Goal: Transaction & Acquisition: Book appointment/travel/reservation

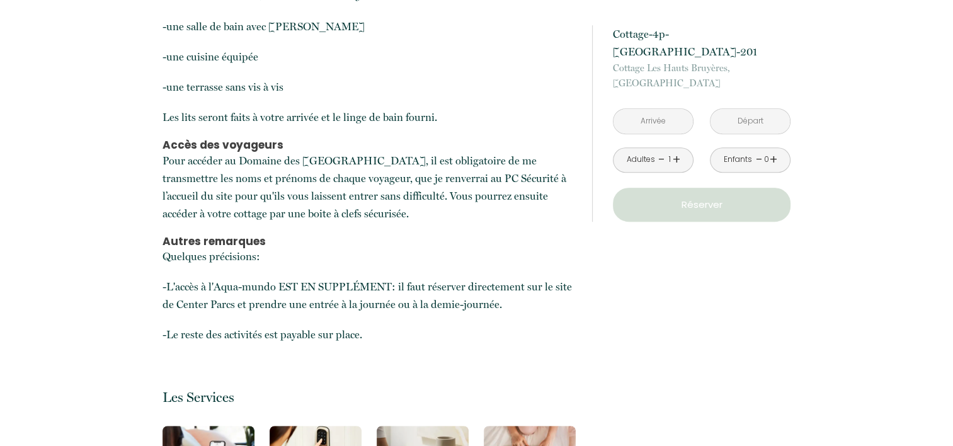
scroll to position [693, 0]
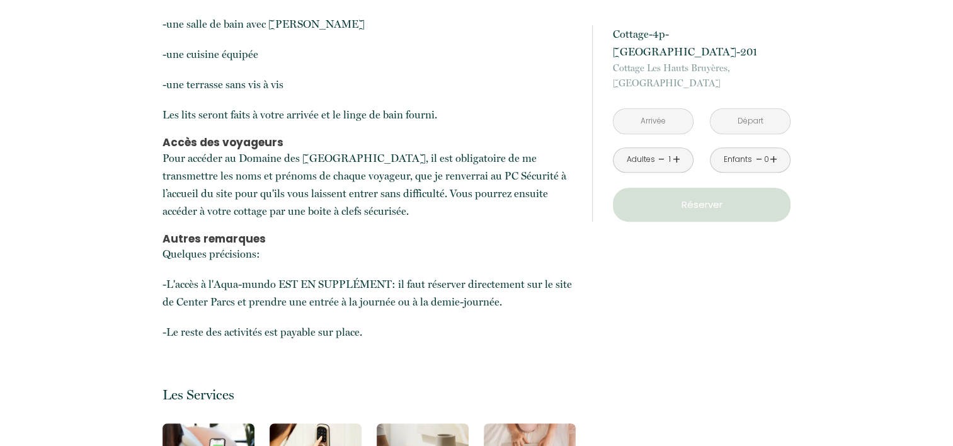
click at [635, 121] on input "text" at bounding box center [652, 121] width 79 height 25
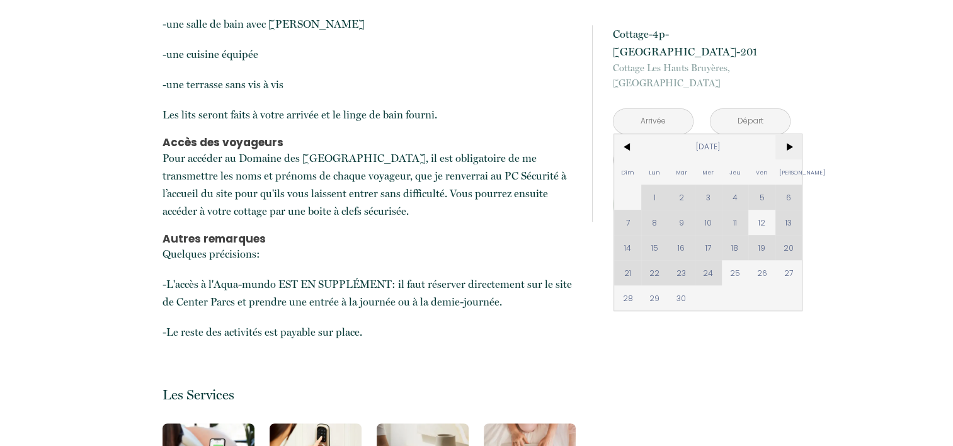
click at [786, 150] on span ">" at bounding box center [788, 146] width 27 height 25
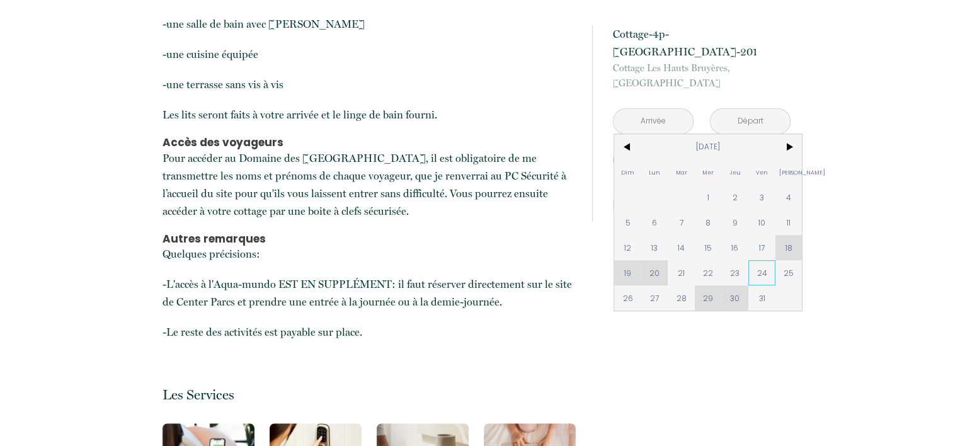
click at [756, 270] on span "24" at bounding box center [761, 272] width 27 height 25
type input "[DATE]"
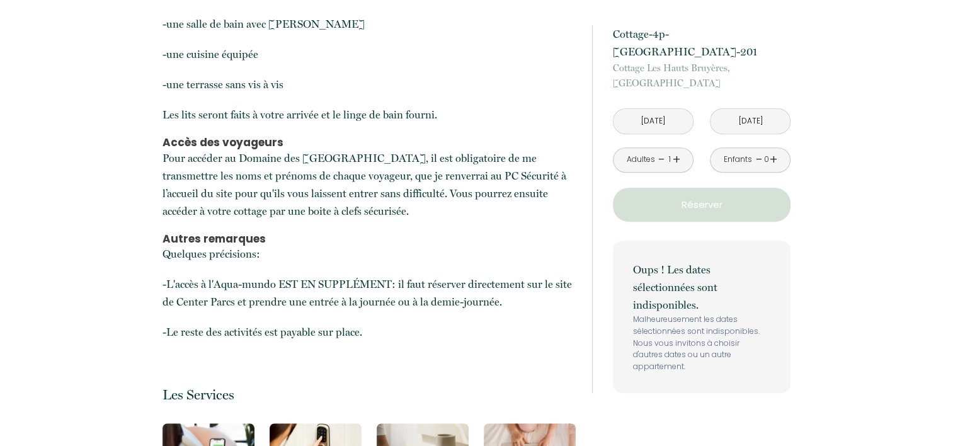
click at [769, 121] on input "[DATE]" at bounding box center [749, 121] width 79 height 25
click at [765, 122] on input "[DATE]" at bounding box center [749, 121] width 79 height 25
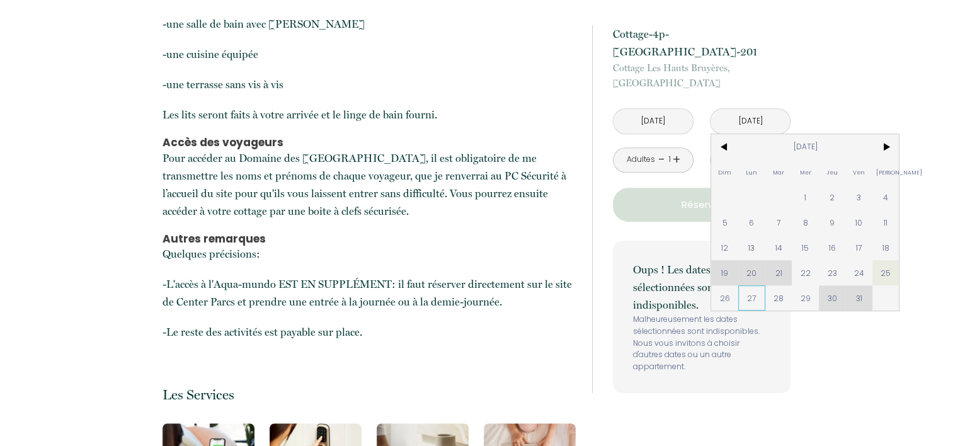
click at [756, 298] on span "27" at bounding box center [751, 297] width 27 height 25
type input "[DATE]"
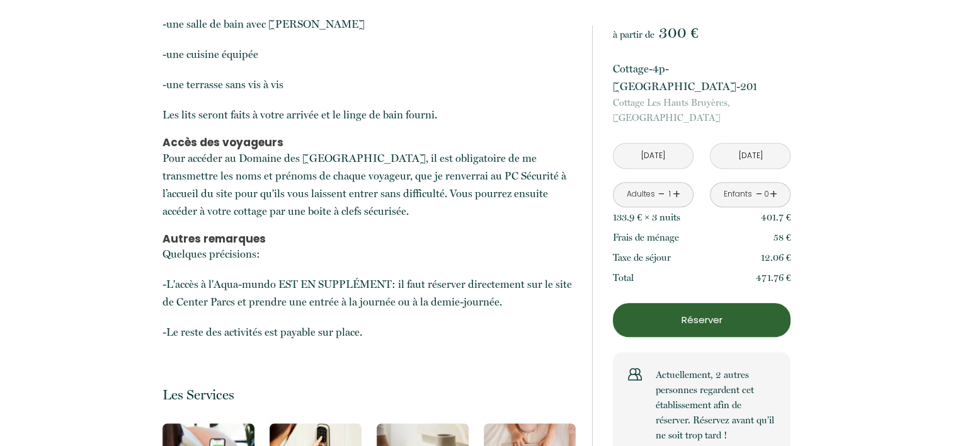
click at [674, 193] on link "+" at bounding box center [677, 195] width 8 height 20
click at [777, 193] on div "Enfants - 0 +" at bounding box center [750, 194] width 81 height 25
click at [771, 193] on link "+" at bounding box center [774, 195] width 8 height 20
drag, startPoint x: 771, startPoint y: 193, endPoint x: 810, endPoint y: 240, distance: 60.4
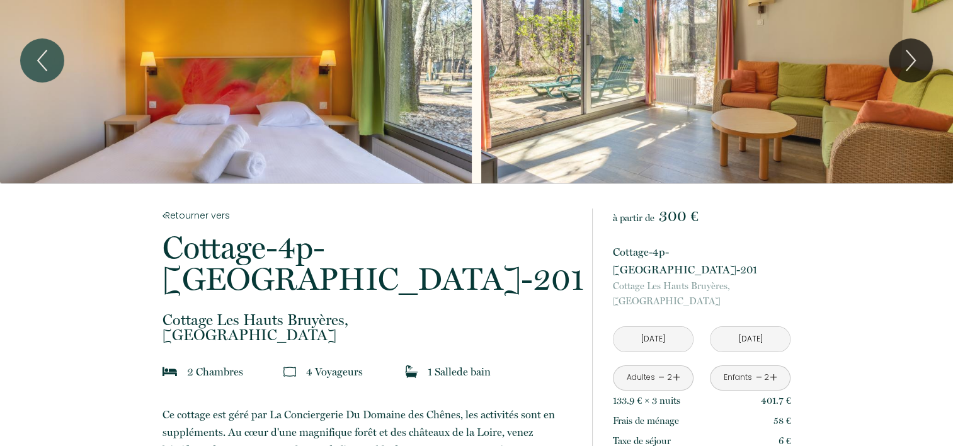
scroll to position [0, 0]
